Goal: Transaction & Acquisition: Purchase product/service

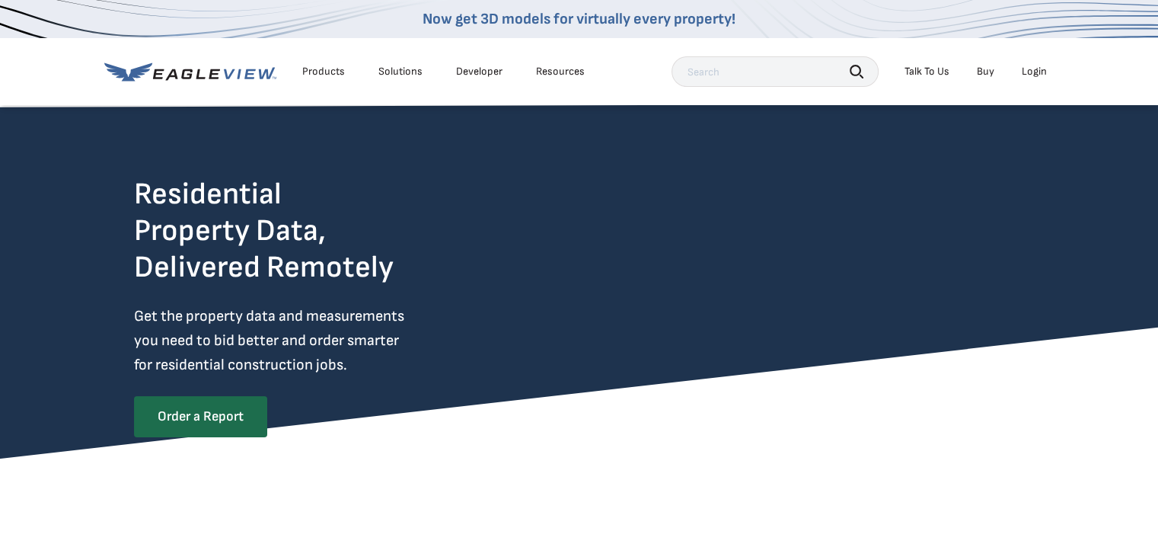
click at [1039, 71] on div "Login" at bounding box center [1034, 72] width 25 height 14
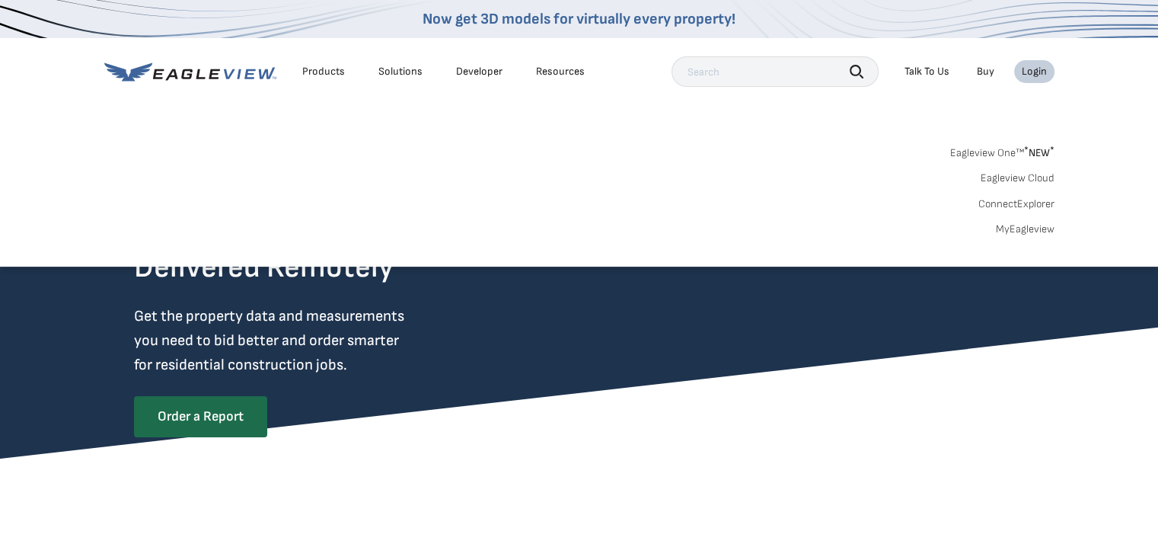
click at [1025, 81] on li "Login" at bounding box center [1034, 71] width 40 height 23
click at [1032, 77] on div "Login" at bounding box center [1034, 72] width 25 height 14
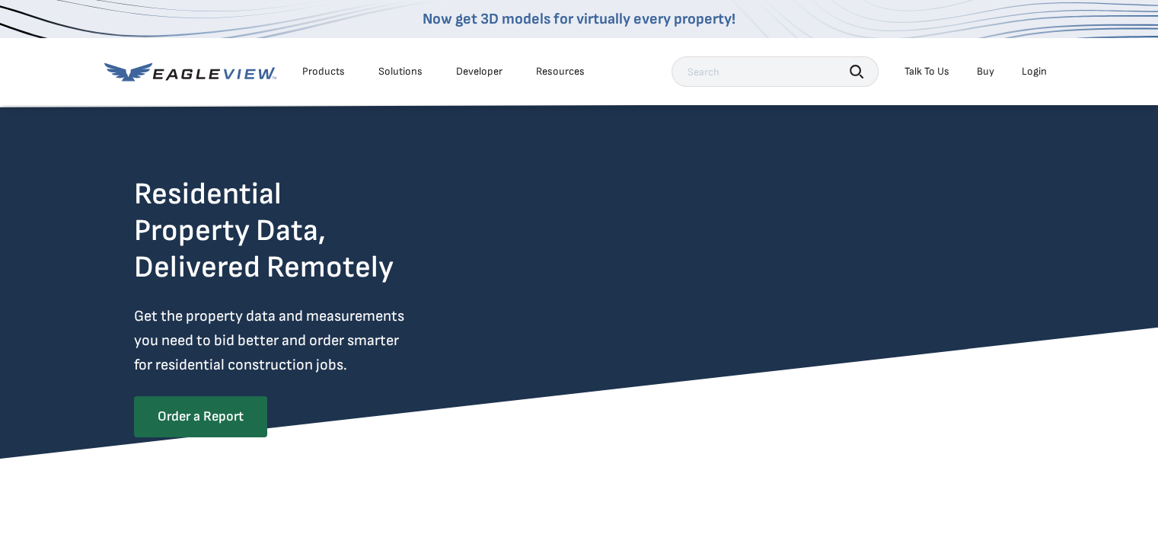
click at [1032, 77] on div "Login" at bounding box center [1034, 72] width 25 height 14
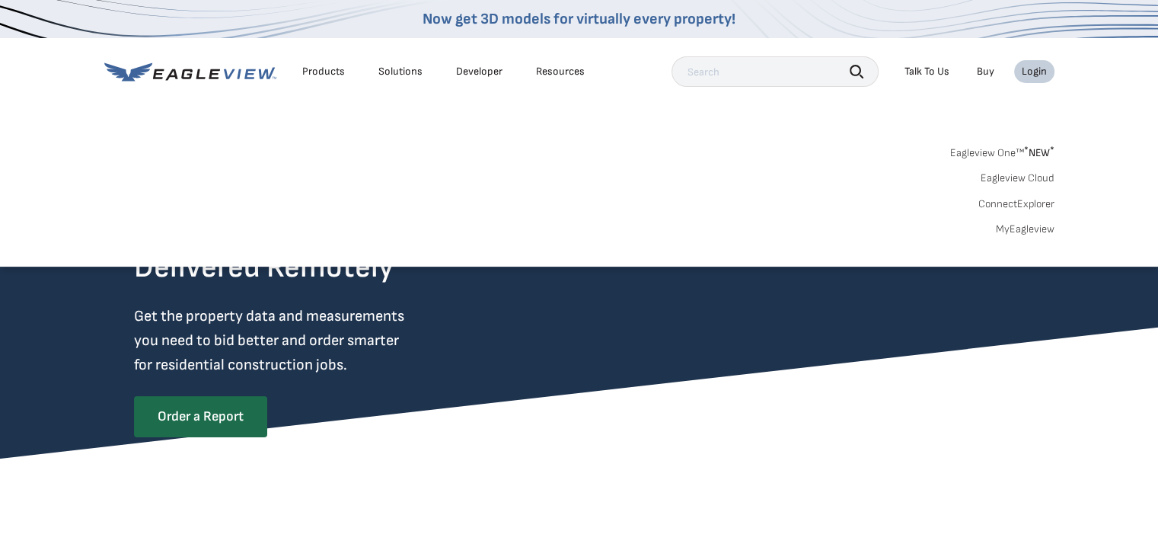
click at [1035, 75] on div "Login" at bounding box center [1034, 72] width 25 height 14
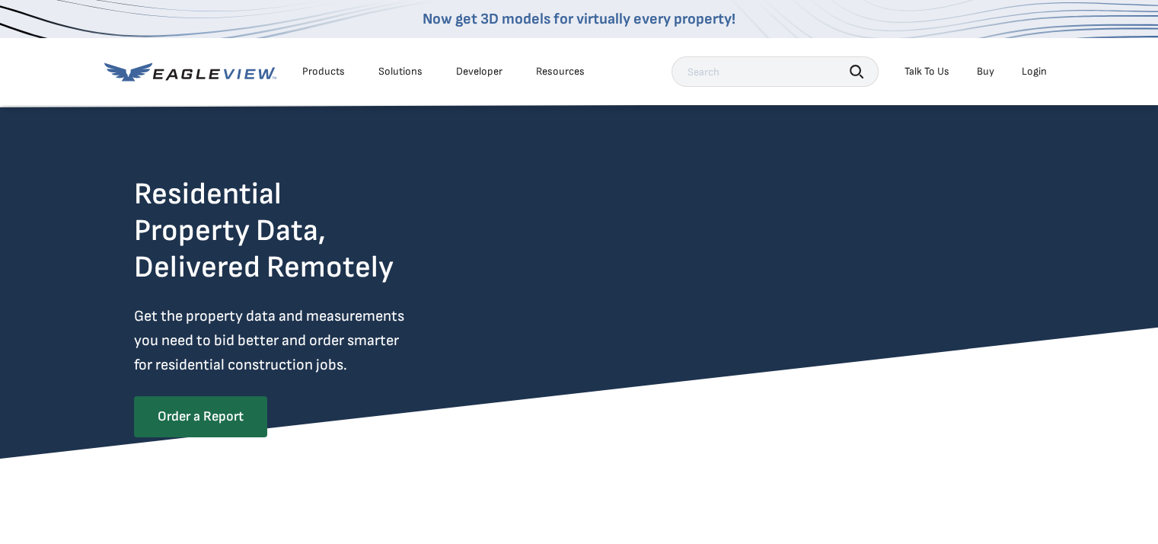
click at [1035, 75] on div "Login" at bounding box center [1034, 72] width 25 height 14
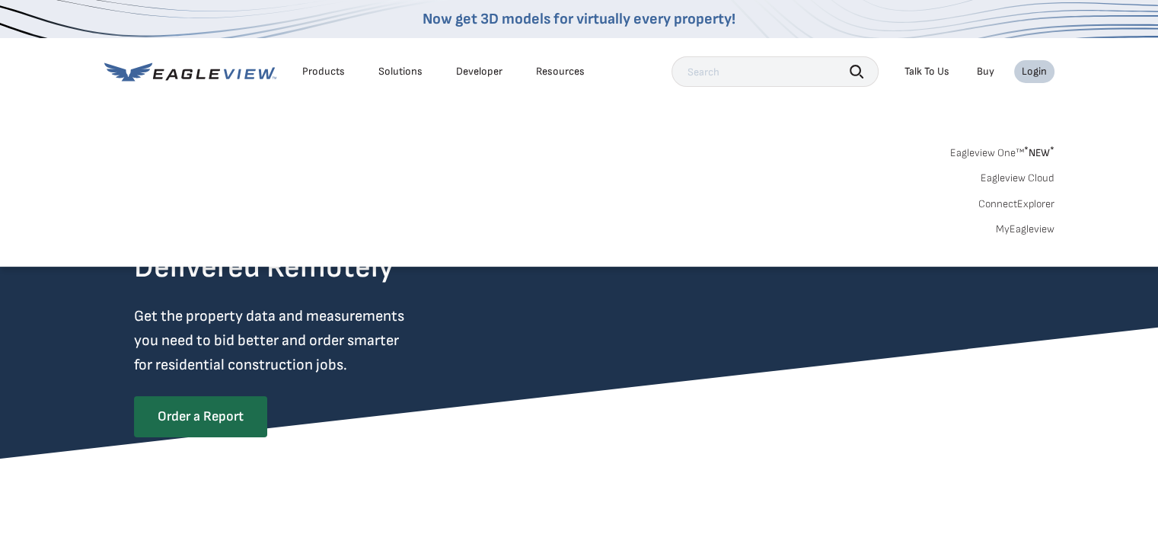
click at [1035, 153] on span "* NEW *" at bounding box center [1039, 152] width 30 height 13
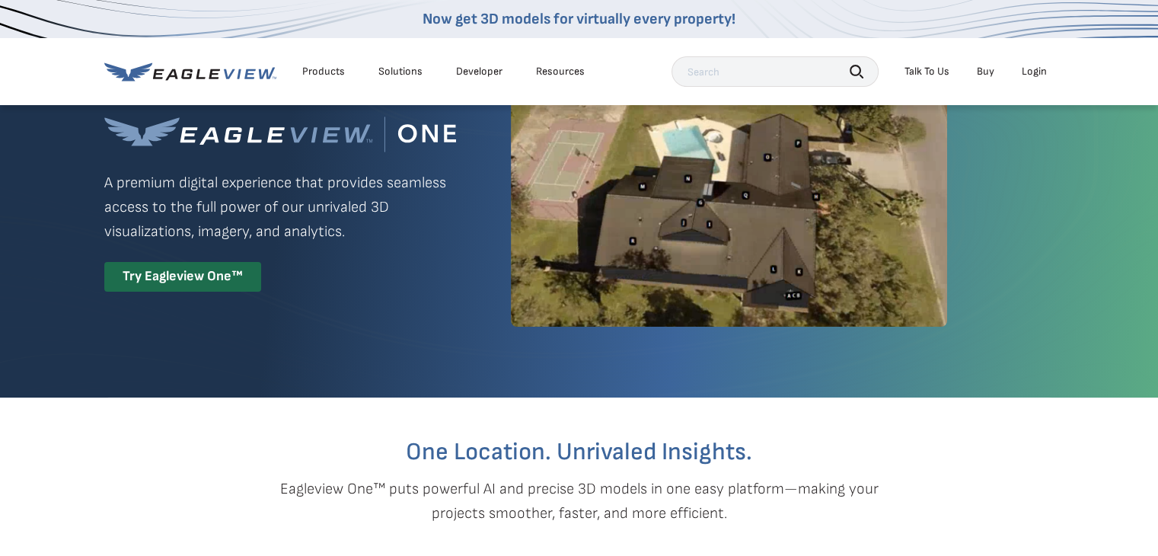
scroll to position [76, 0]
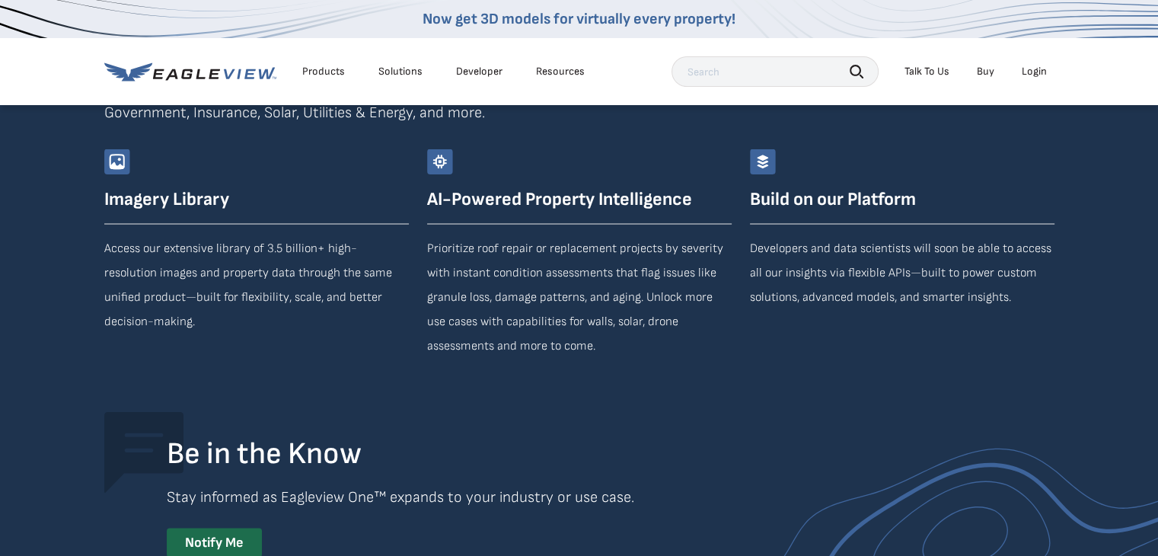
drag, startPoint x: 1045, startPoint y: 393, endPoint x: 1045, endPoint y: 476, distance: 83.0
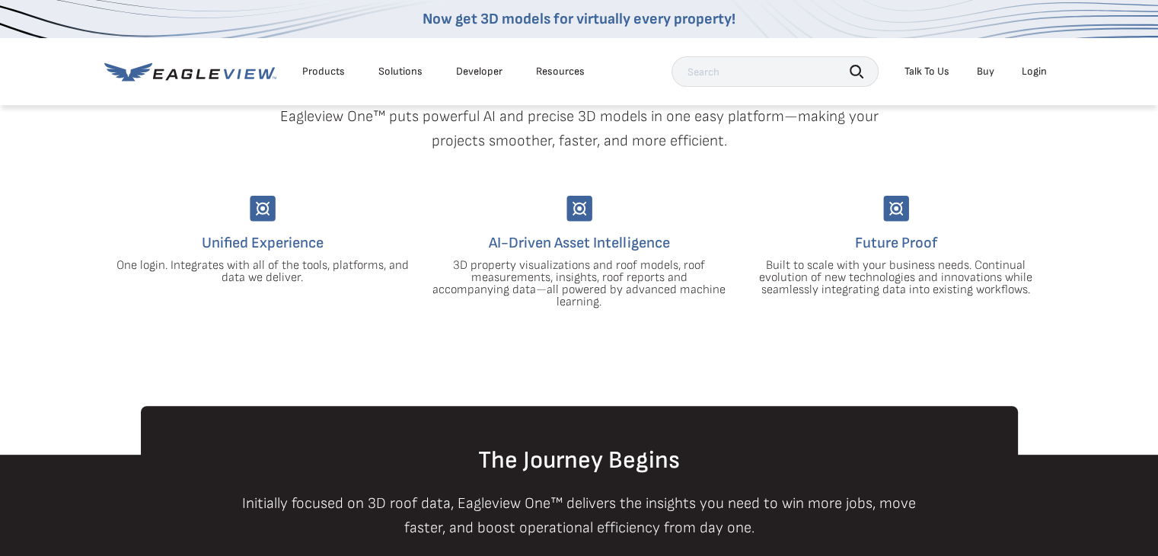
scroll to position [0, 0]
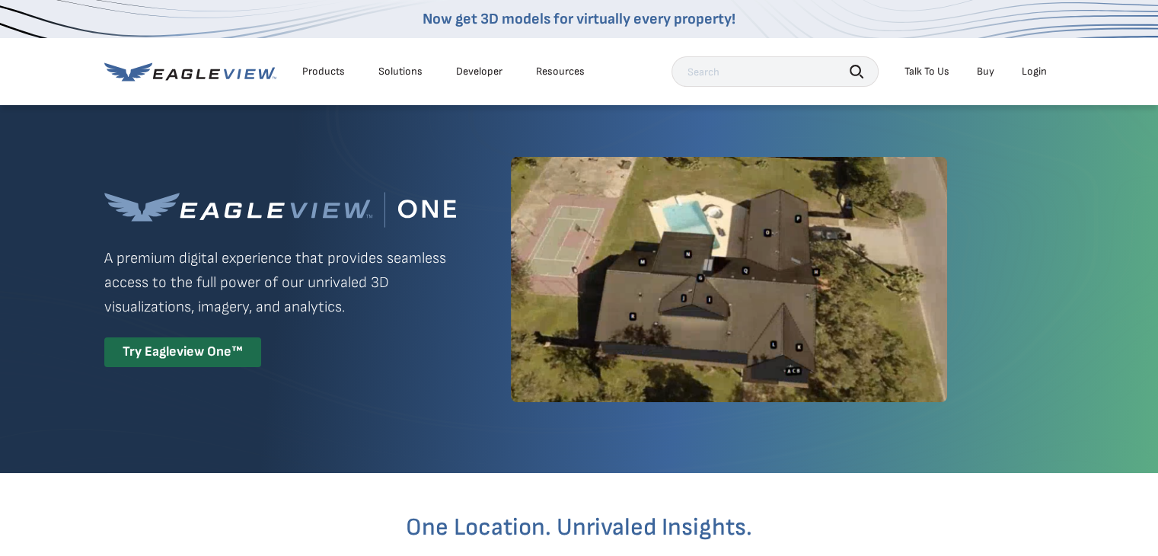
drag, startPoint x: 1060, startPoint y: 461, endPoint x: 1080, endPoint y: 88, distance: 373.6
click at [1032, 82] on li "Login" at bounding box center [1034, 71] width 40 height 23
click at [1030, 73] on div "Login" at bounding box center [1034, 72] width 25 height 14
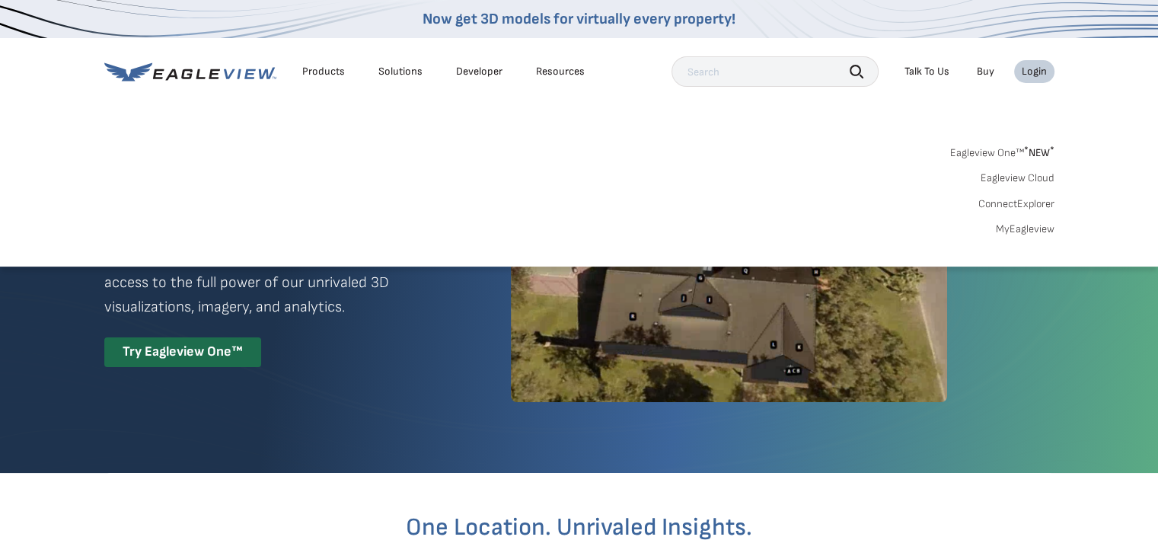
click at [1016, 153] on link "Eagleview One™ * NEW *" at bounding box center [1002, 151] width 104 height 18
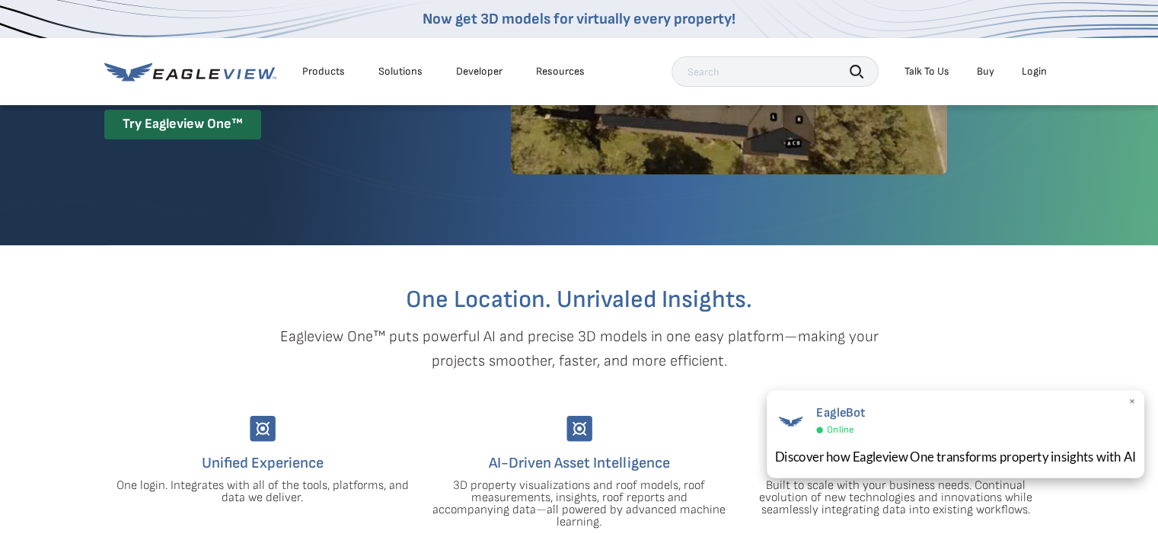
scroll to position [228, 0]
click at [1129, 404] on span "×" at bounding box center [1132, 402] width 8 height 16
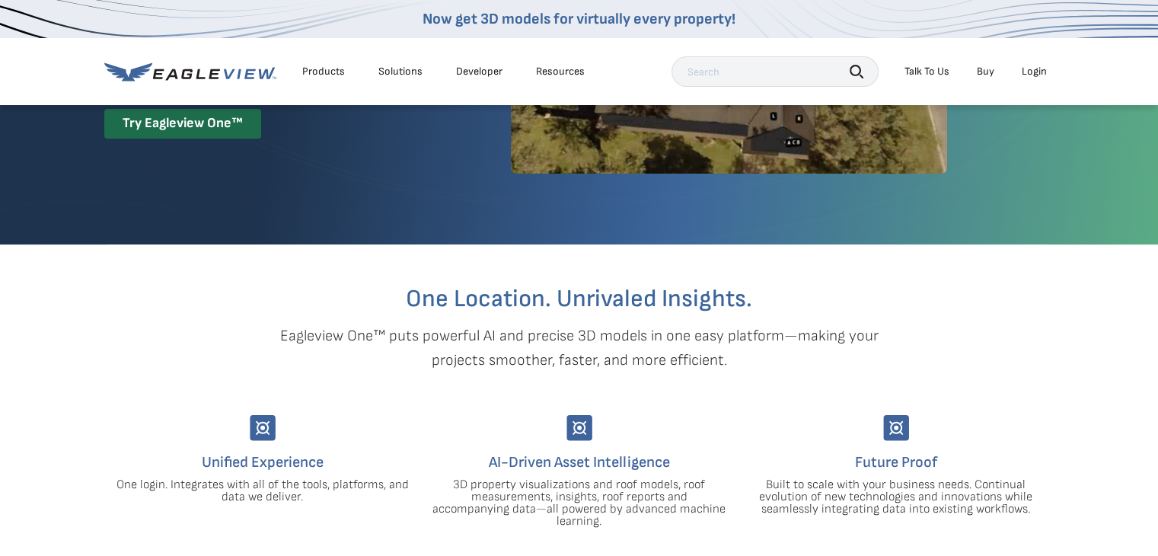
click at [1040, 73] on div "Login" at bounding box center [1034, 72] width 25 height 14
click at [1006, 405] on div "One Location. Unrivaled Insights. Eagleview One™ puts powerful AI and precise 3…" at bounding box center [579, 385] width 950 height 283
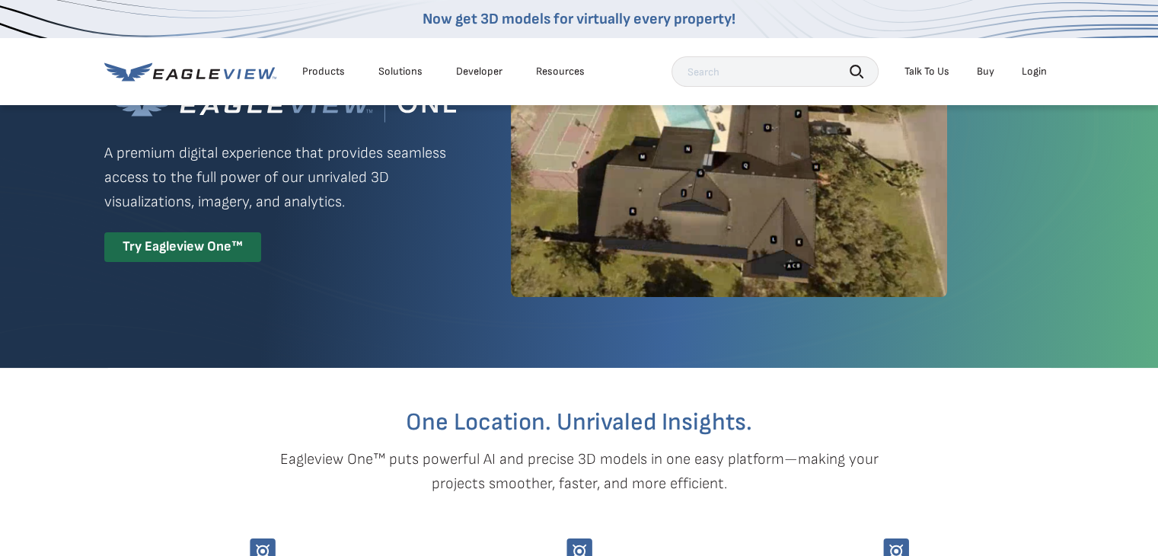
scroll to position [0, 0]
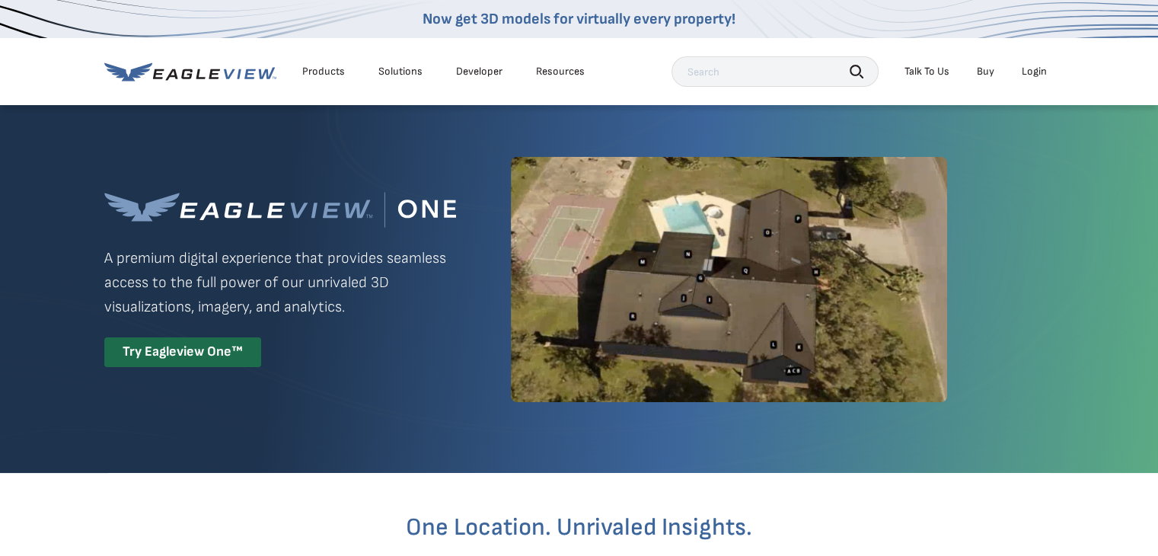
click at [1039, 75] on div "Login" at bounding box center [1034, 72] width 25 height 14
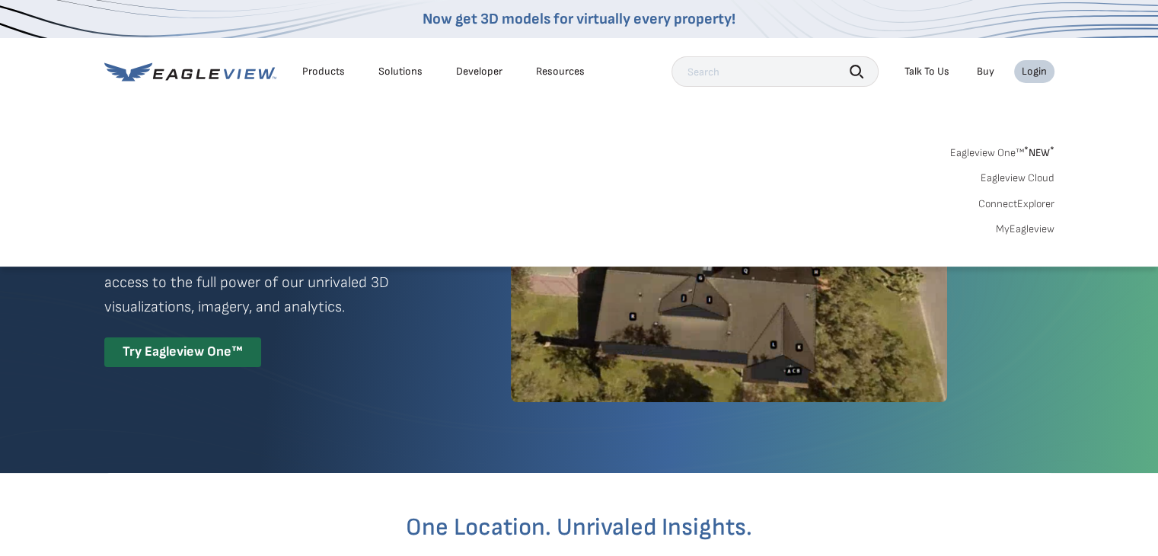
click at [1033, 156] on span "* NEW *" at bounding box center [1039, 152] width 30 height 13
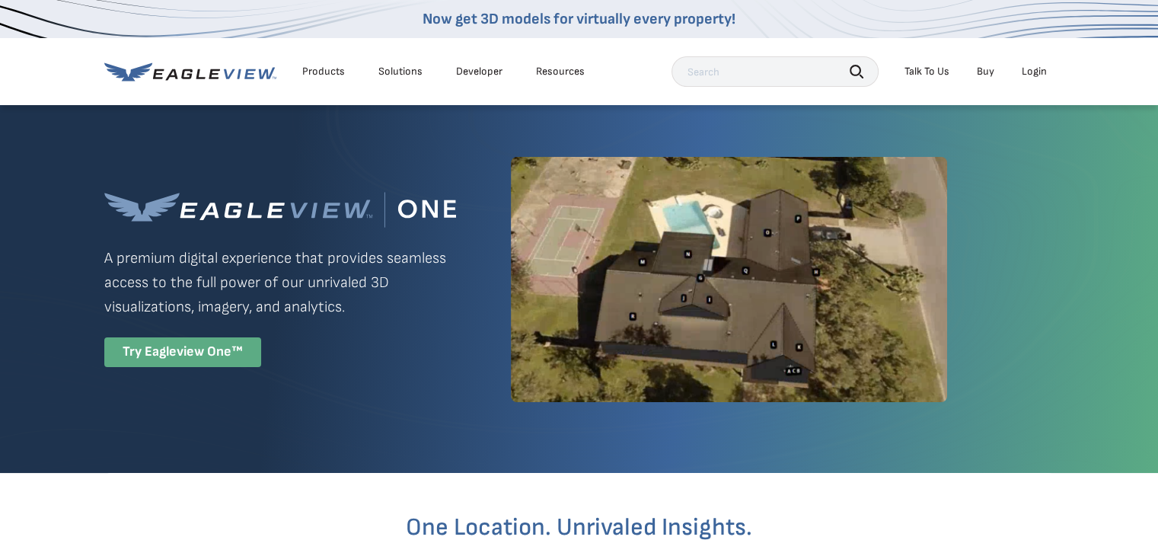
click at [186, 360] on div "Try Eagleview One™" at bounding box center [182, 352] width 157 height 30
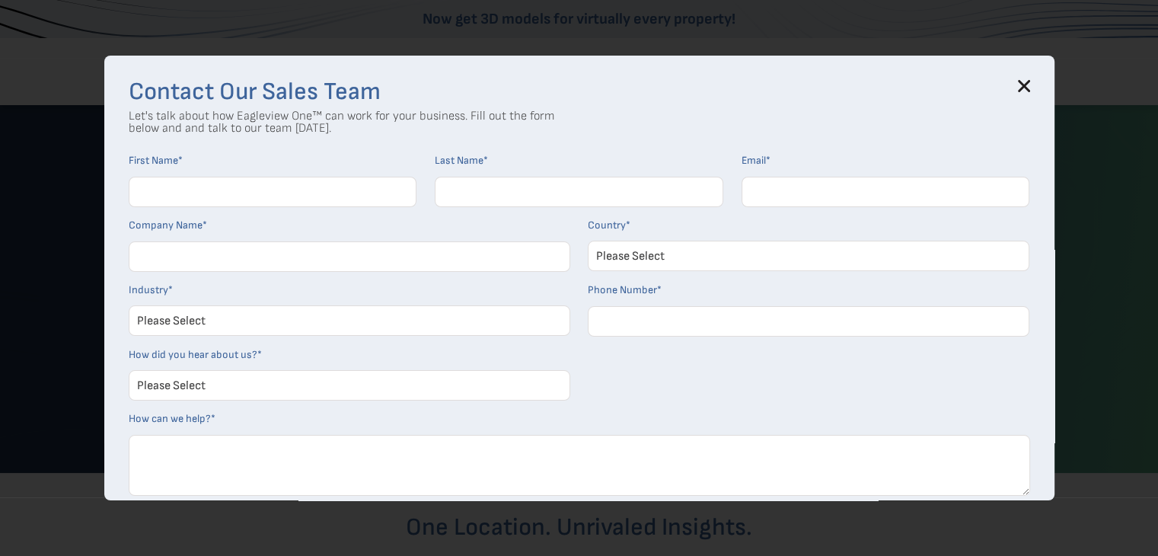
click at [1030, 93] on h3 "Contact Our Sales Team" at bounding box center [579, 92] width 901 height 24
click at [1023, 84] on h3 "Contact Our Sales Team" at bounding box center [579, 92] width 901 height 24
click at [1025, 85] on icon at bounding box center [1024, 86] width 12 height 12
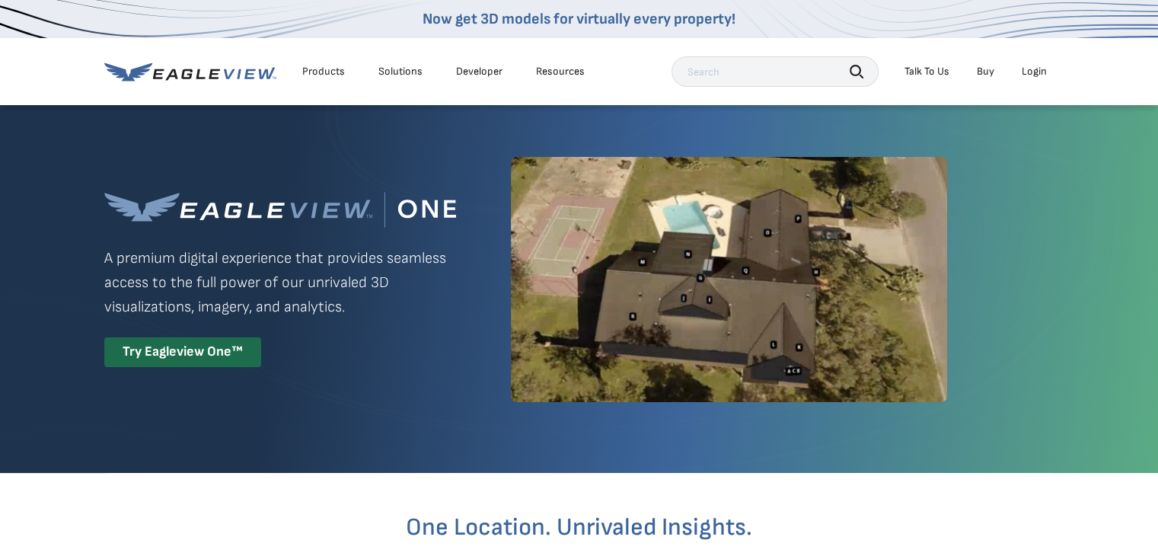
click at [1039, 77] on div "Login" at bounding box center [1034, 72] width 25 height 14
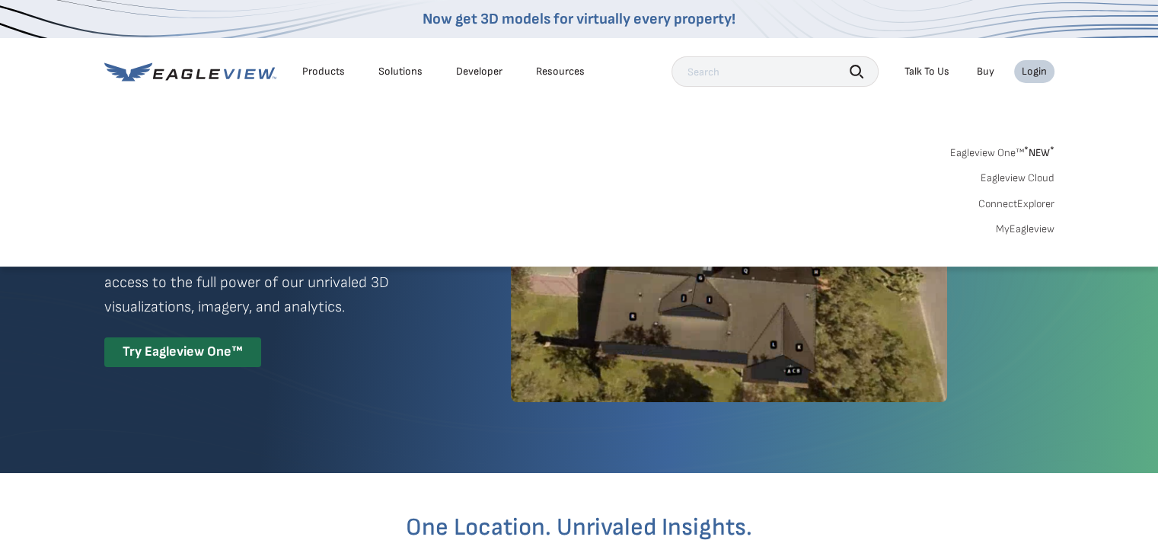
click at [1032, 226] on link "MyEagleview" at bounding box center [1025, 229] width 59 height 14
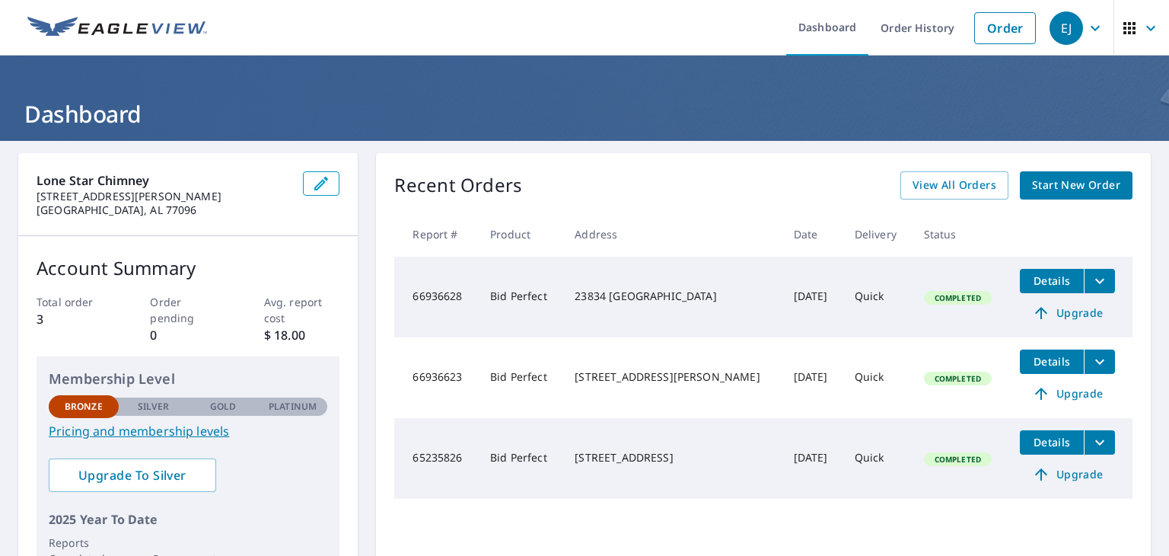
click at [64, 37] on img at bounding box center [117, 28] width 180 height 23
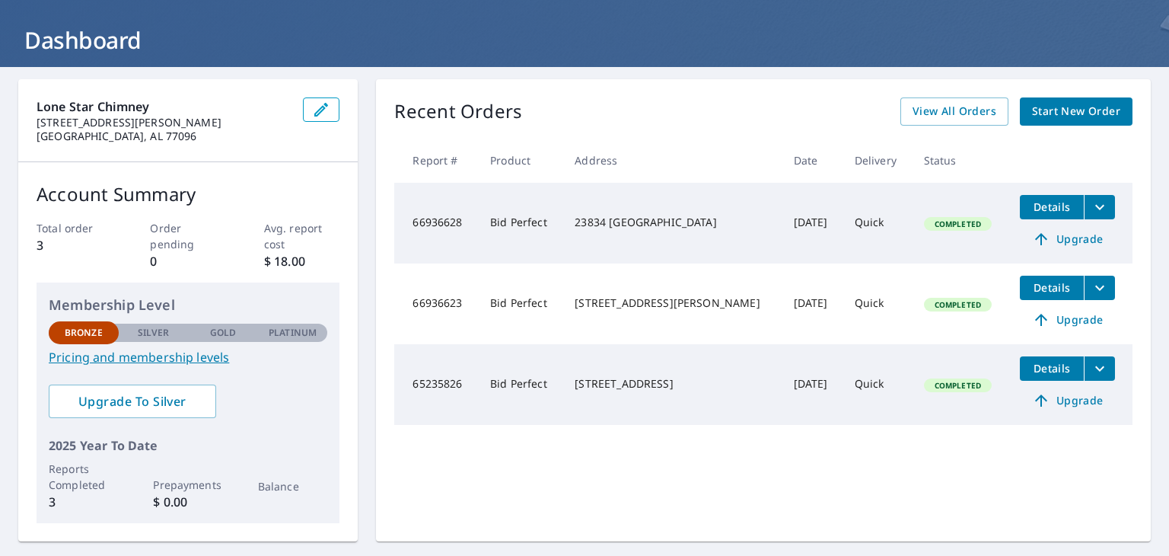
scroll to position [76, 0]
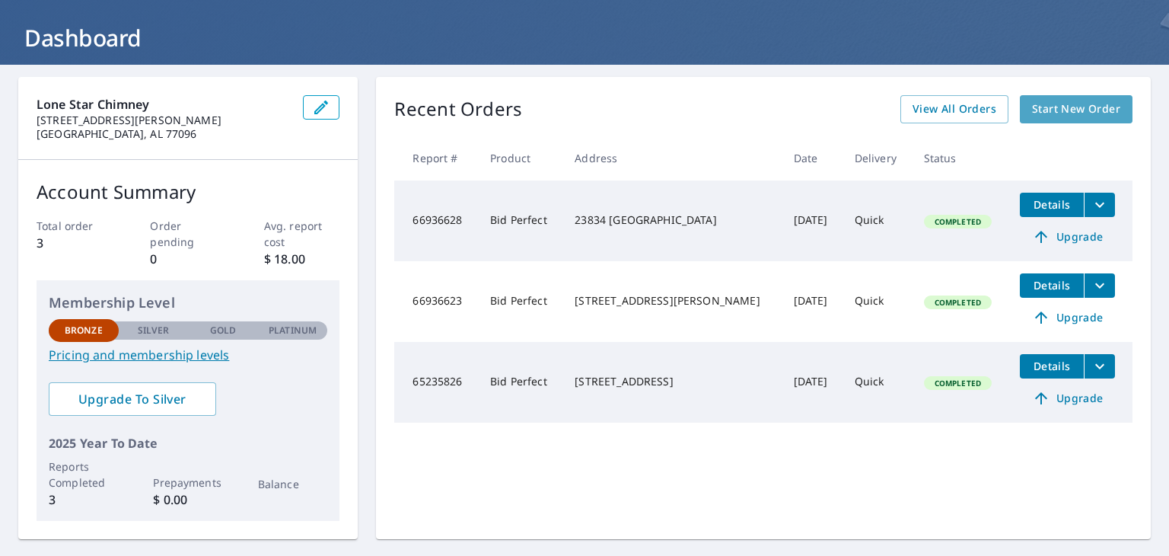
click at [1093, 104] on span "Start New Order" at bounding box center [1076, 109] width 88 height 19
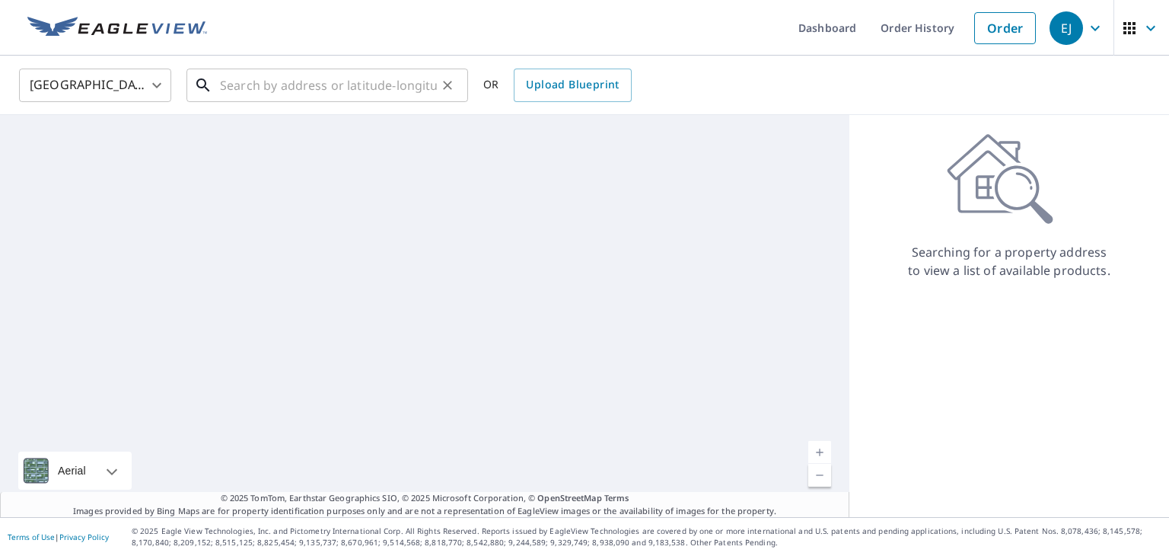
click at [235, 80] on input "text" at bounding box center [328, 85] width 217 height 43
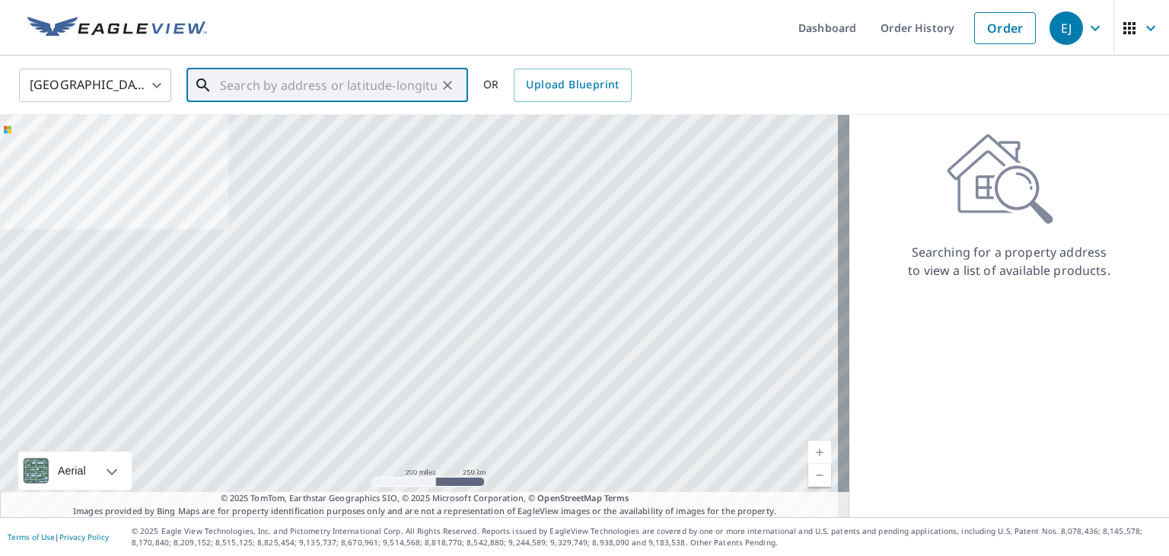
paste input "[STREET_ADDRESS][PERSON_NAME]"
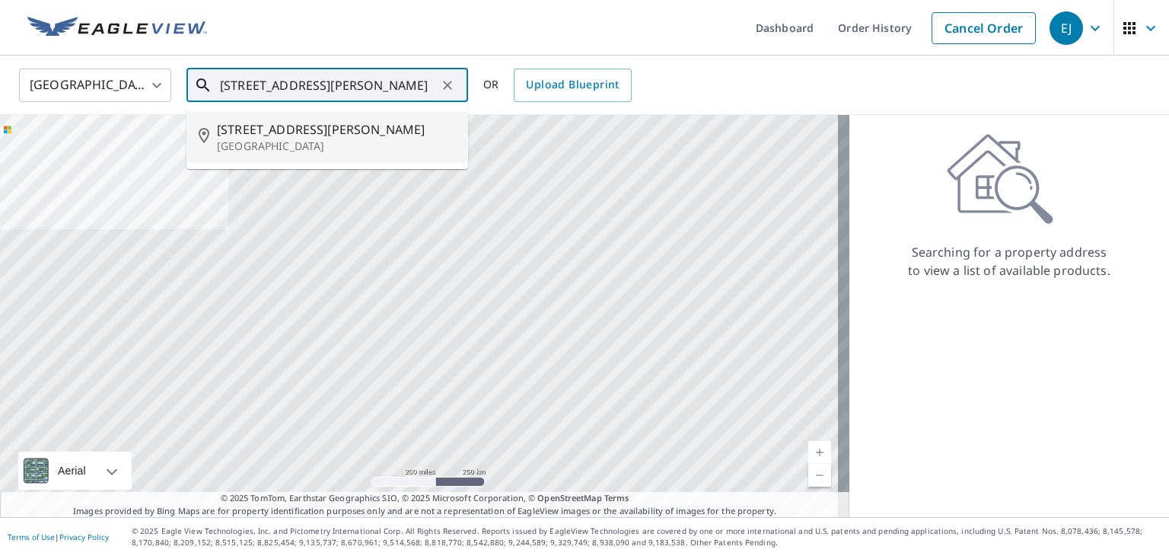
click at [308, 123] on span "[STREET_ADDRESS][PERSON_NAME]" at bounding box center [336, 129] width 239 height 18
type input "[STREET_ADDRESS][PERSON_NAME]"
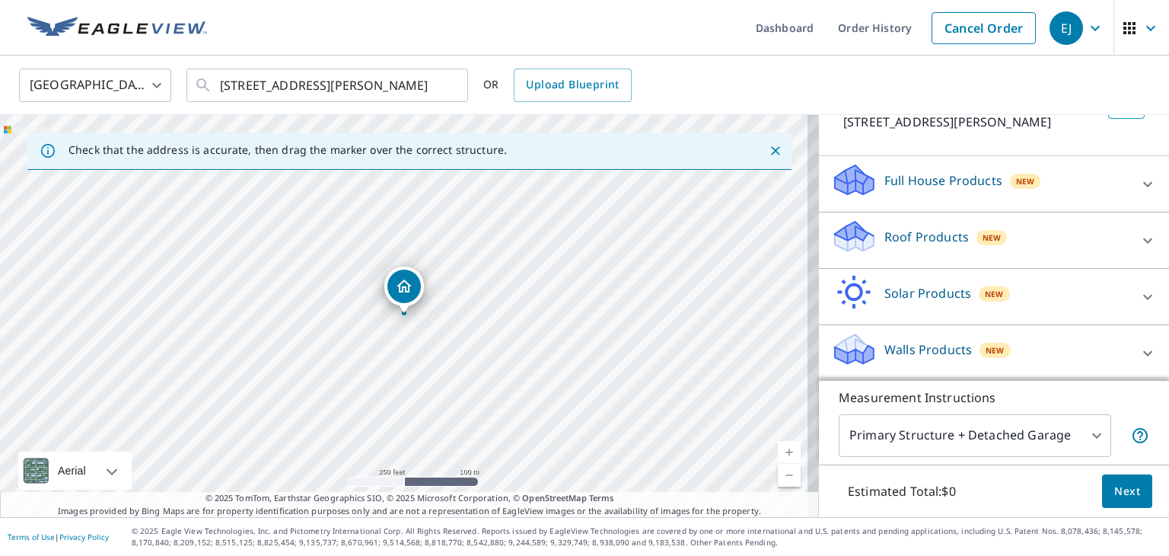
scroll to position [117, 0]
click at [1102, 500] on button "Next" at bounding box center [1127, 491] width 50 height 34
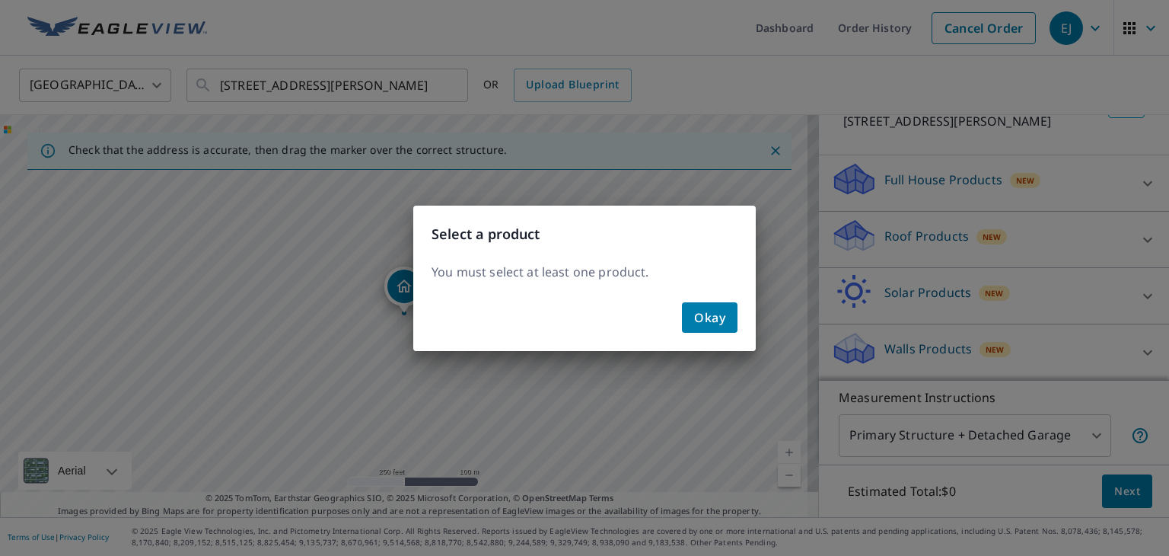
click at [725, 314] on span "Okay" at bounding box center [709, 317] width 31 height 21
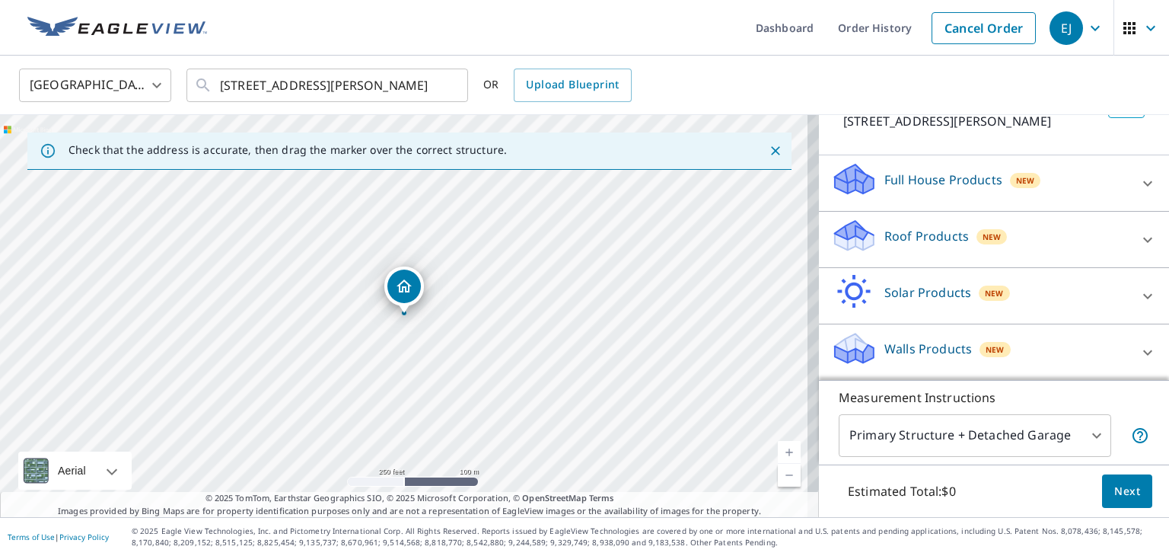
click at [768, 155] on icon "Close" at bounding box center [775, 150] width 15 height 15
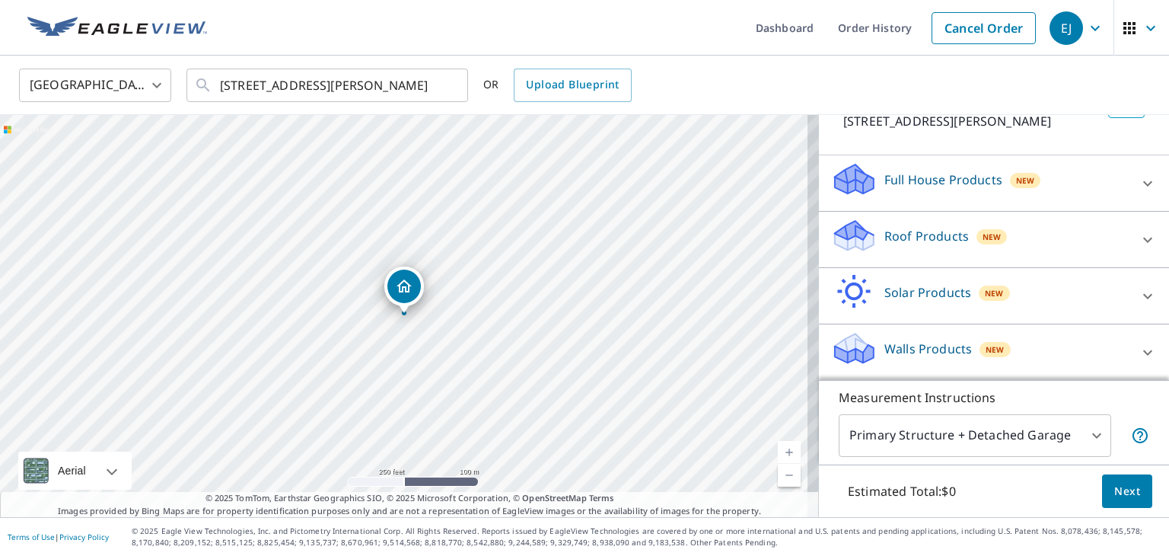
click at [983, 241] on span "New" at bounding box center [992, 237] width 18 height 12
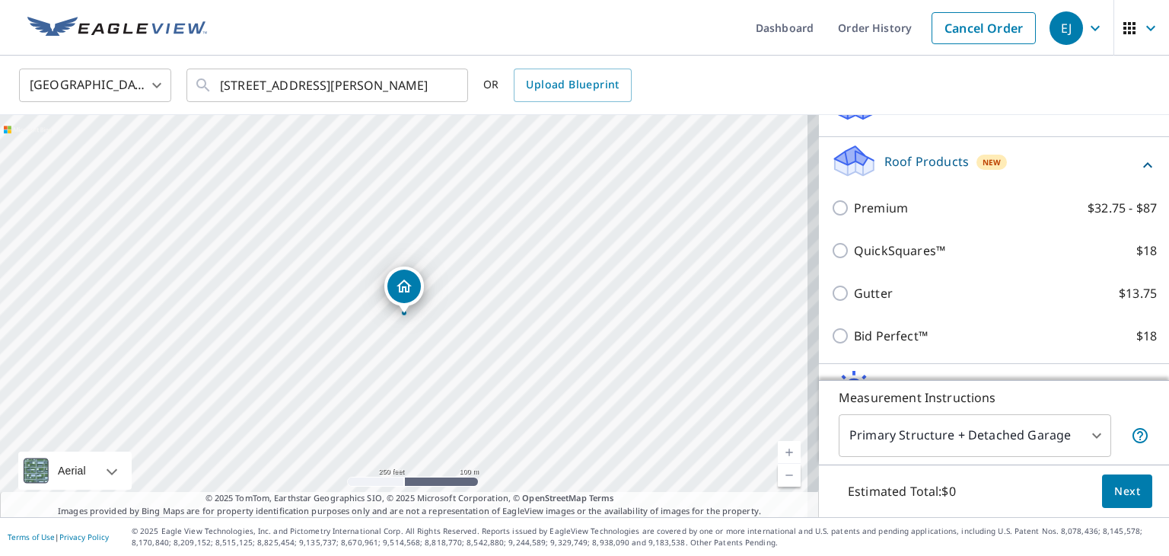
scroll to position [193, 0]
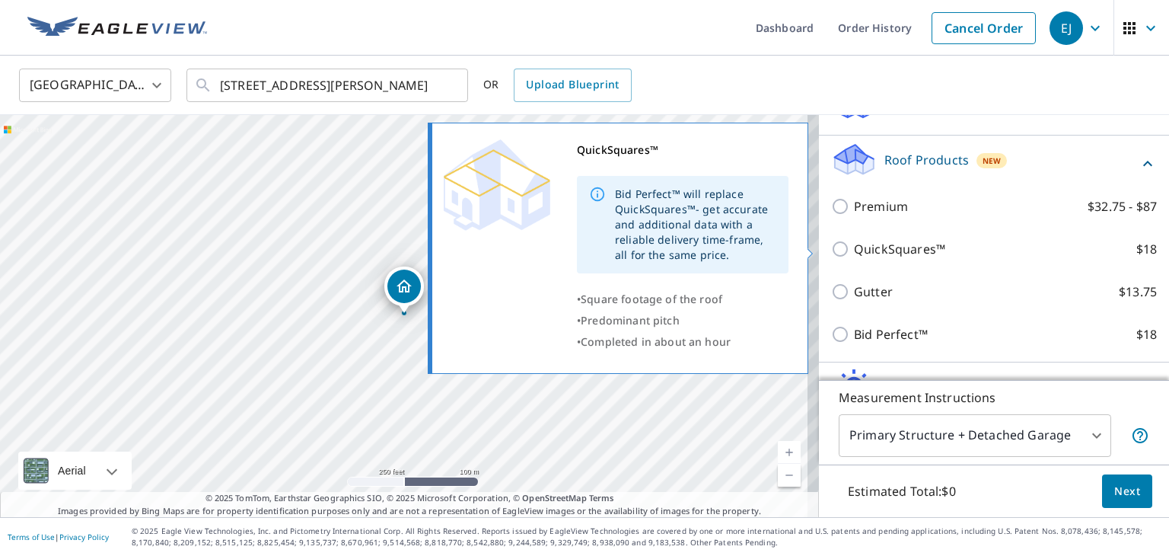
click at [831, 254] on input "QuickSquares™ $18" at bounding box center [842, 249] width 23 height 18
checkbox input "true"
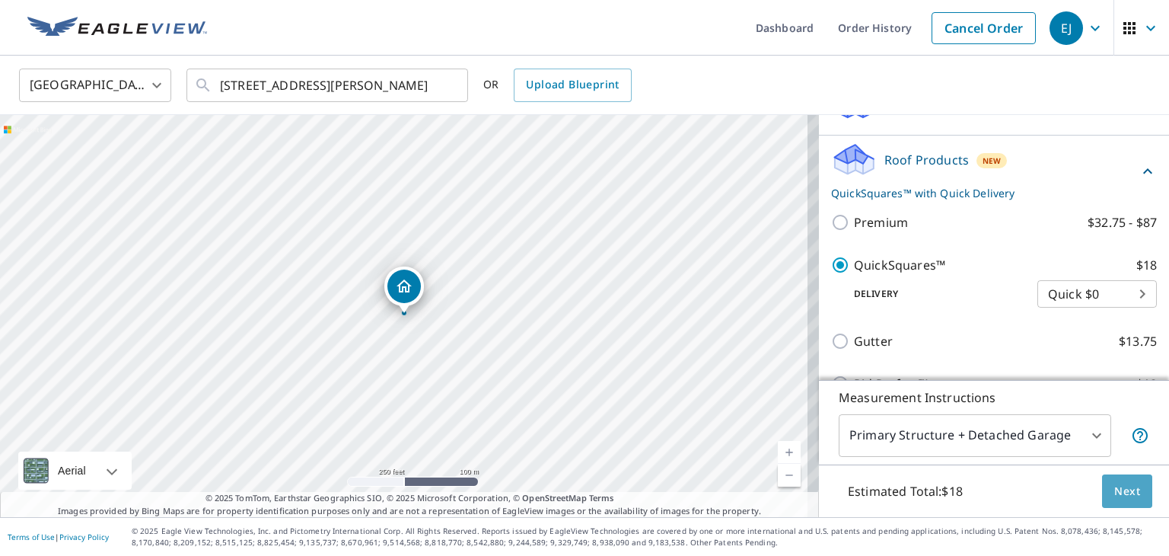
click at [1102, 483] on button "Next" at bounding box center [1127, 491] width 50 height 34
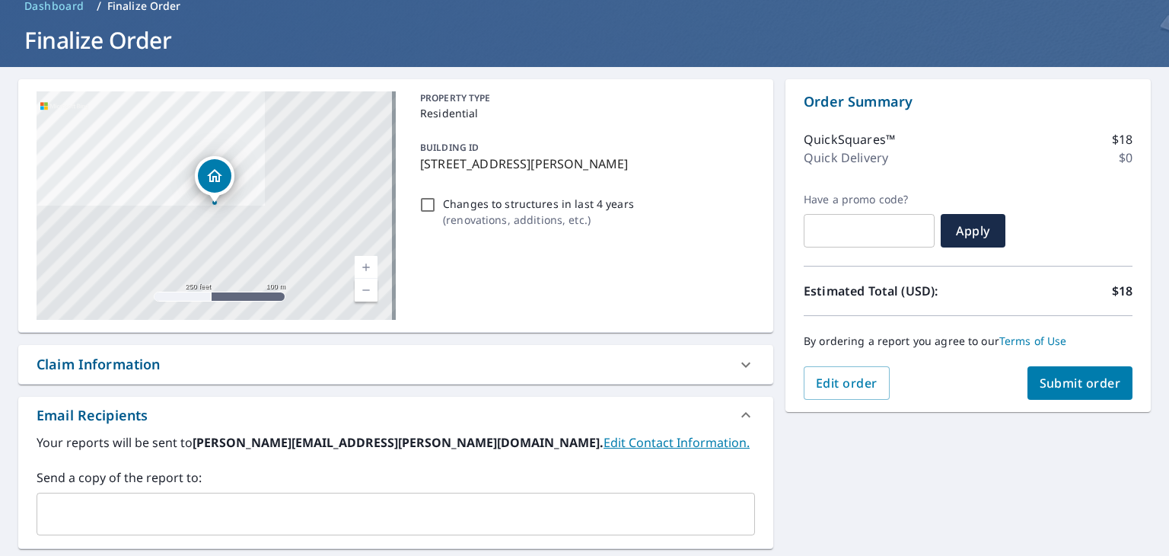
scroll to position [76, 0]
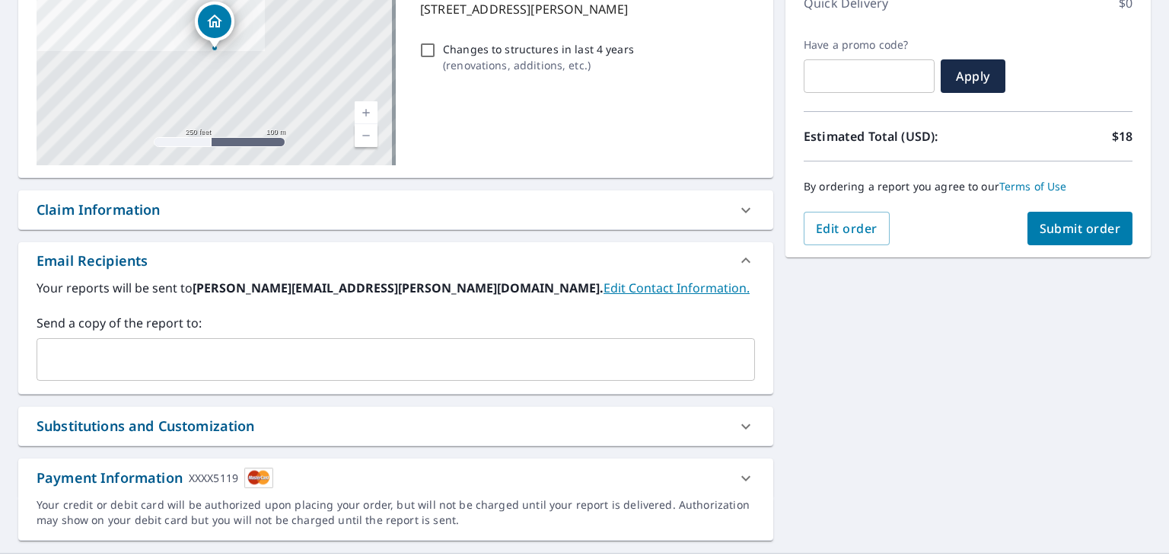
click at [1064, 229] on span "Submit order" at bounding box center [1080, 228] width 81 height 17
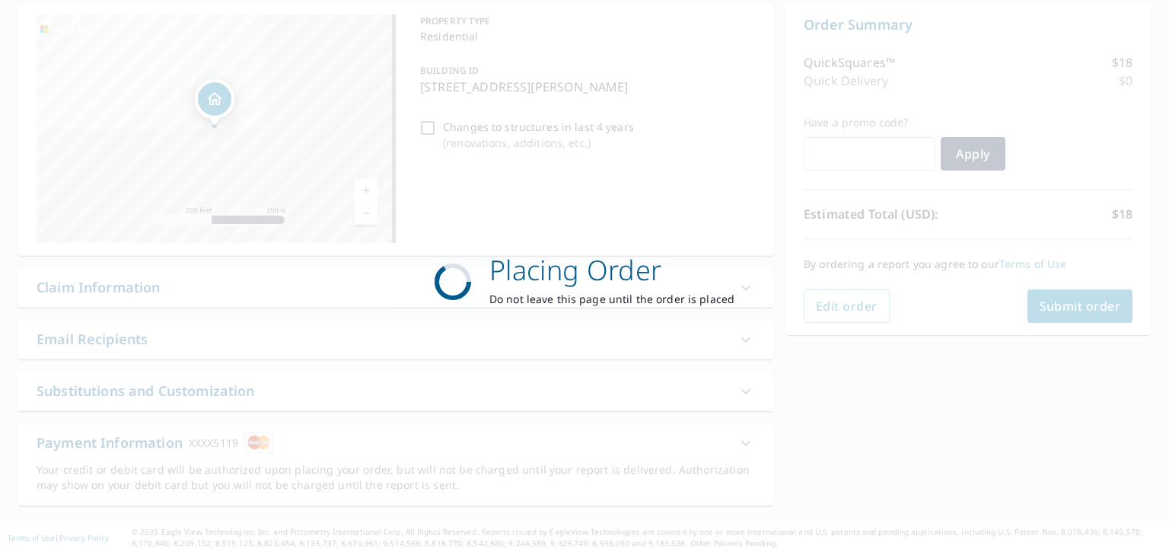
scroll to position [151, 0]
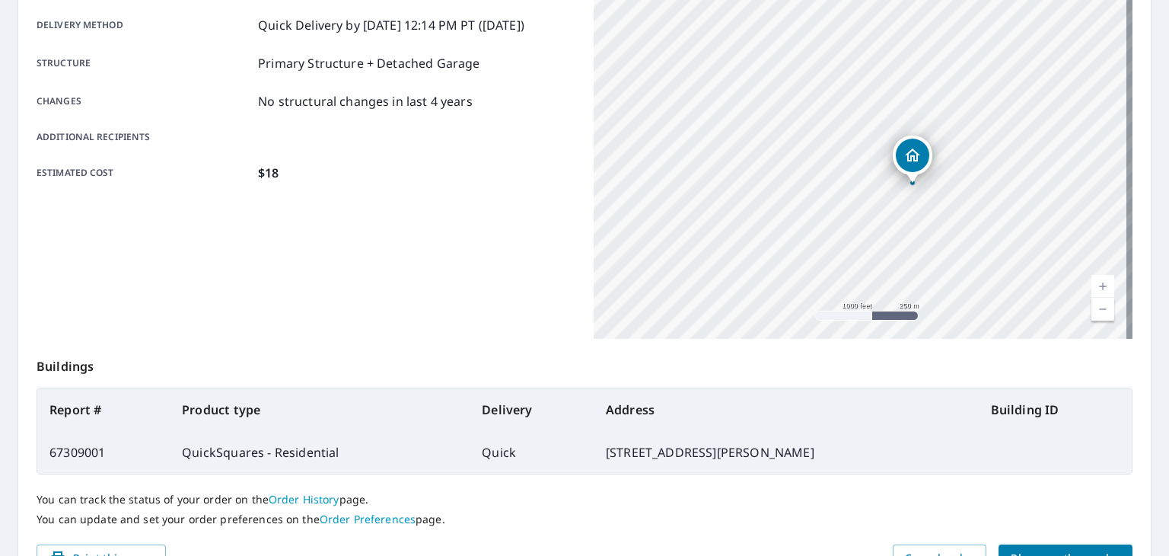
scroll to position [340, 0]
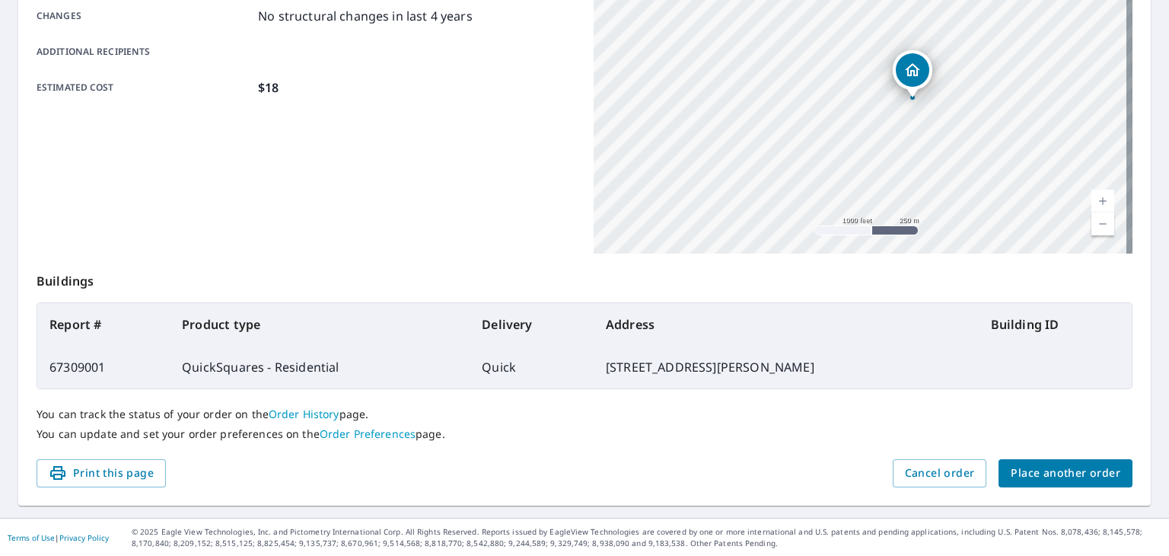
click at [1080, 477] on span "Place another order" at bounding box center [1066, 473] width 110 height 19
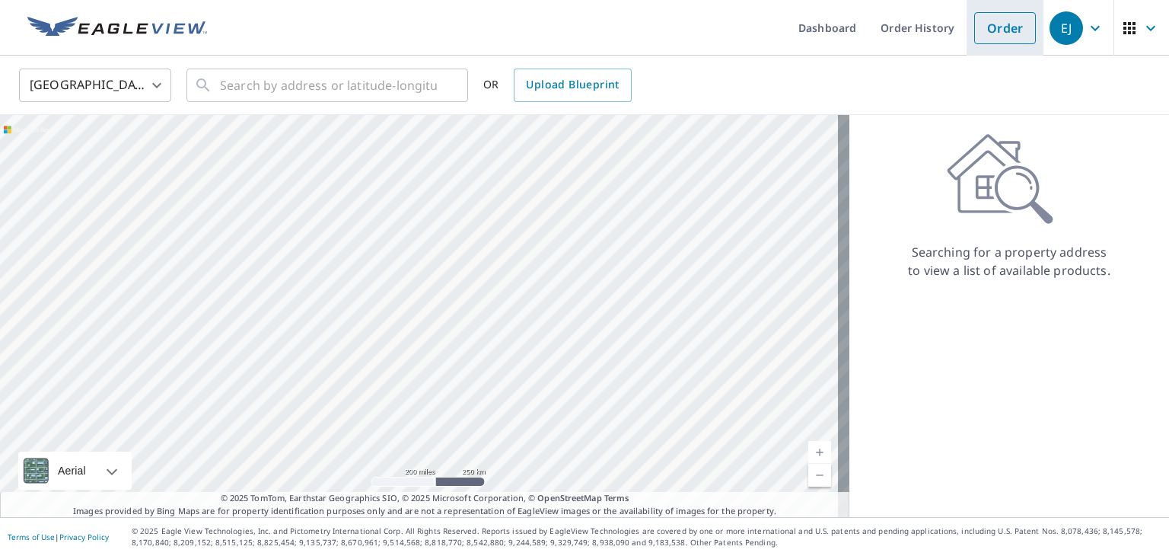
click at [994, 37] on link "Order" at bounding box center [1006, 28] width 62 height 32
click at [979, 30] on link "Order" at bounding box center [1006, 28] width 62 height 32
click at [1014, 30] on link "Order" at bounding box center [1006, 28] width 62 height 32
click at [1086, 33] on icon "button" at bounding box center [1095, 28] width 18 height 18
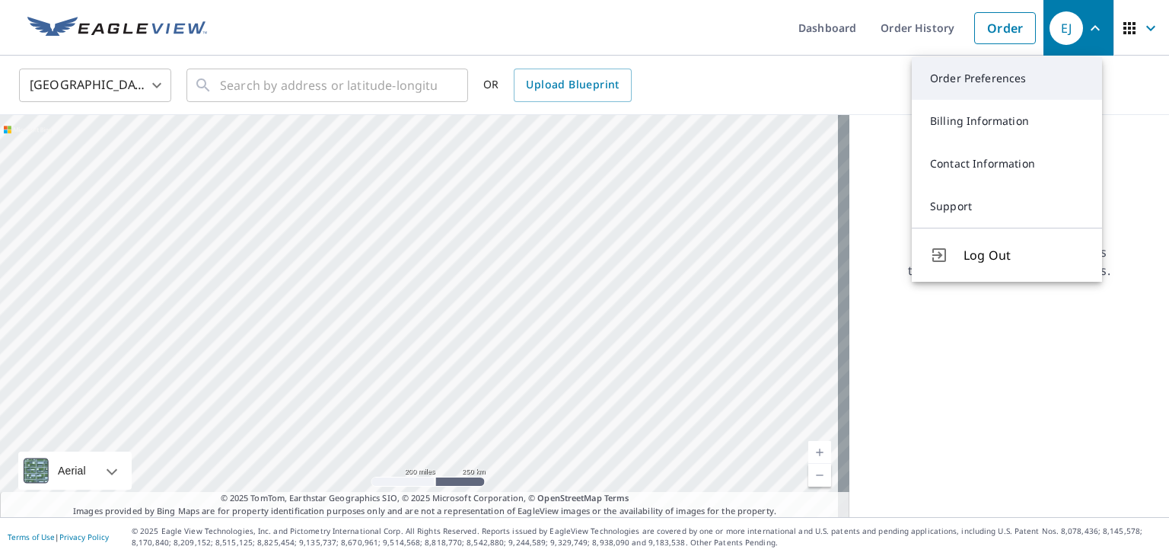
click at [1036, 92] on link "Order Preferences" at bounding box center [1007, 78] width 190 height 43
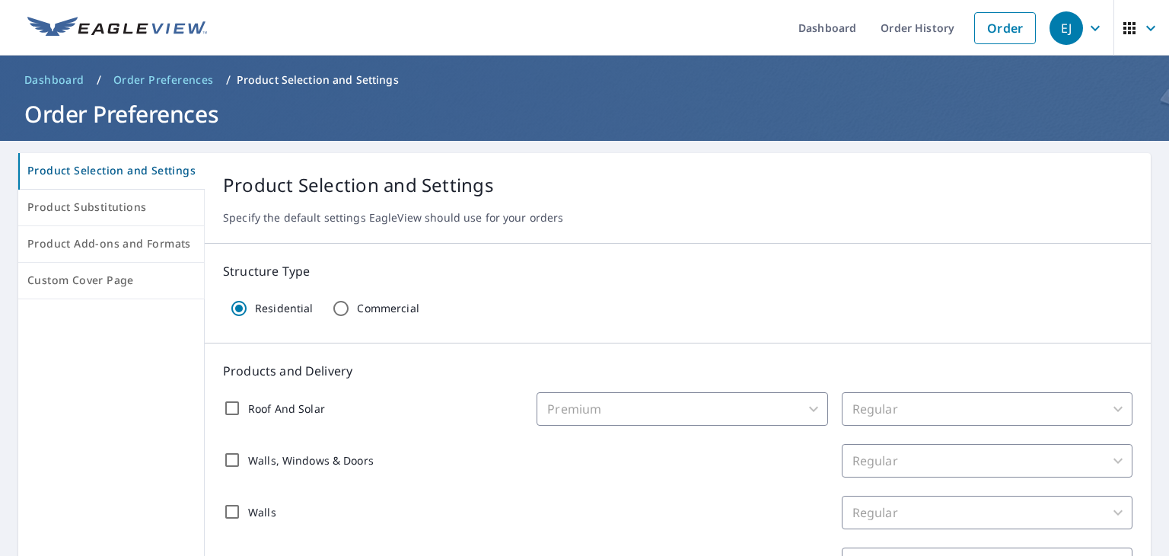
click at [1124, 27] on icon "button" at bounding box center [1130, 28] width 12 height 12
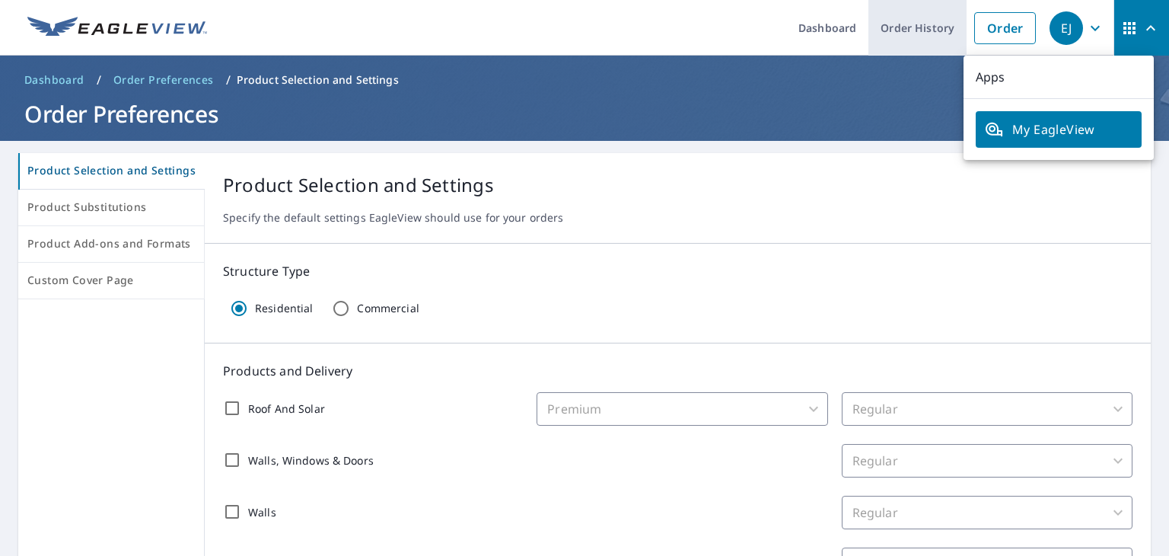
click at [944, 34] on link "Order History" at bounding box center [918, 28] width 98 height 56
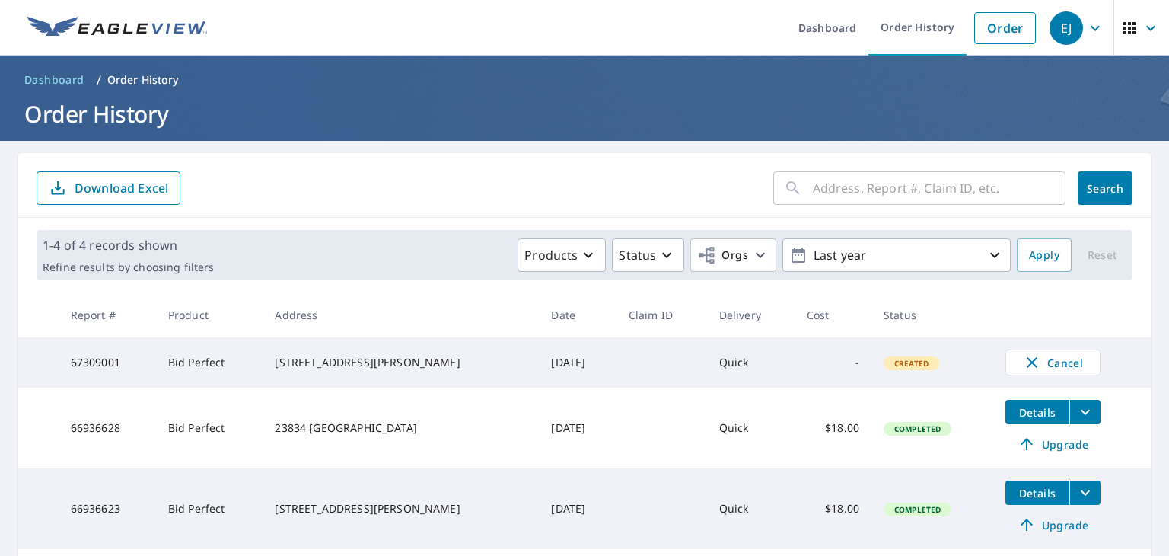
click at [77, 364] on td "67309001" at bounding box center [107, 362] width 97 height 50
drag, startPoint x: 77, startPoint y: 365, endPoint x: 781, endPoint y: 359, distance: 704.3
click at [781, 359] on tr "67309001 Bid Perfect [STREET_ADDRESS][PERSON_NAME] [DATE] Quick - Created Cancel" at bounding box center [584, 362] width 1133 height 50
copy tr "67309001 Bid Perfect [STREET_ADDRESS][PERSON_NAME] [DATE] Quick -"
click at [471, 116] on h1 "Order History" at bounding box center [584, 113] width 1133 height 31
